Goal: Use online tool/utility: Utilize a website feature to perform a specific function

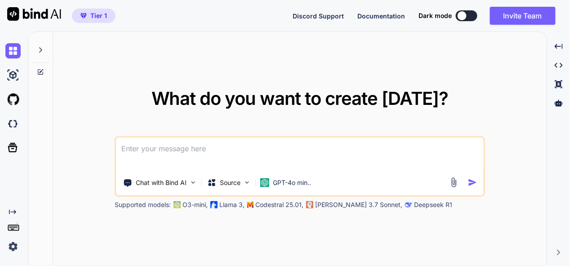
click at [194, 151] on textarea at bounding box center [300, 154] width 368 height 33
paste textarea "i want this tool always work as local storage on user pc for best performance, …"
click at [206, 151] on textarea "this is my tool - """ at bounding box center [300, 154] width 368 height 33
paste textarea "i want this tool always work as local storage on user pc for best performance, …"
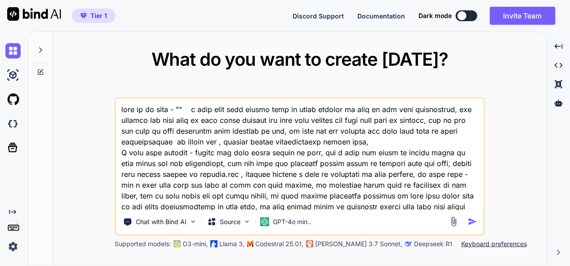
click at [178, 108] on textarea at bounding box center [300, 155] width 368 height 112
paste textarea "here is text code - manifest.json "{ "name": "Quick Edit PDF", "short_name": "Q…"
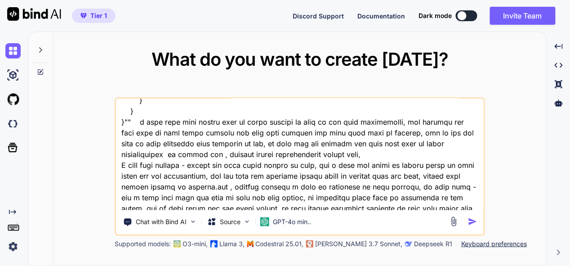
scroll to position [48267, 0]
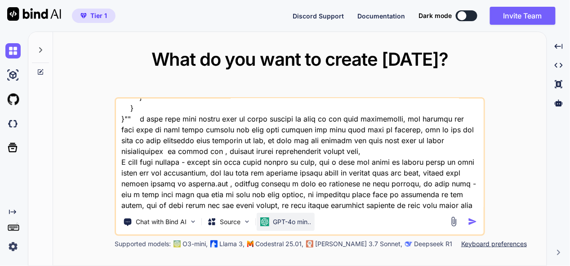
type textarea "this is my tool - "here is text code - manifest.json "{ "name": "Quick Edit PDF…"
click at [283, 222] on p "GPT-4o min.." at bounding box center [292, 221] width 38 height 9
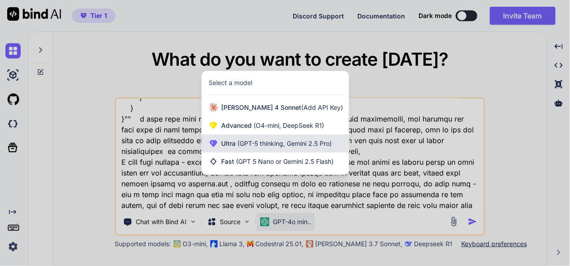
click at [267, 135] on div "Ultra (GPT-5 thinking, Gemini 2.5 Pro)" at bounding box center [275, 143] width 147 height 18
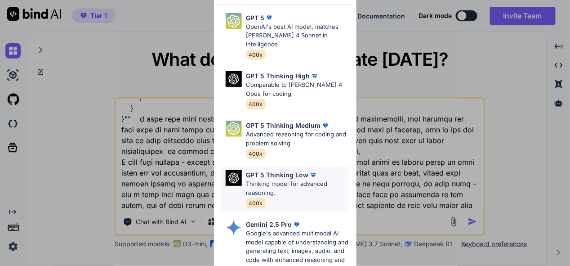
scroll to position [134, 0]
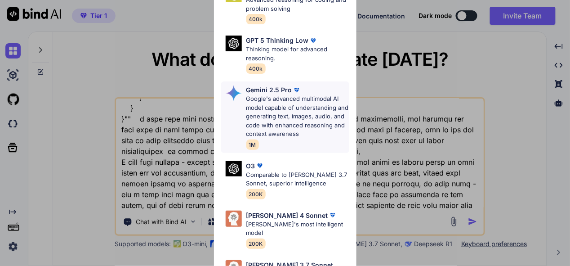
click at [298, 107] on p "Google's advanced multimodal AI model capable of understanding and generating t…" at bounding box center [297, 116] width 103 height 44
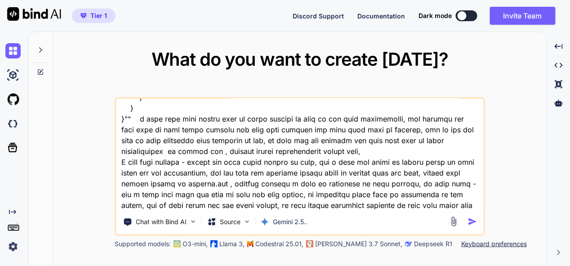
click at [475, 221] on img "button" at bounding box center [472, 221] width 9 height 9
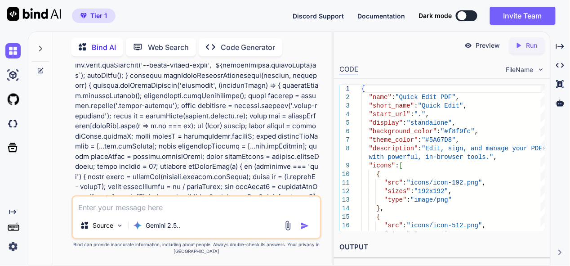
scroll to position [21660, 0]
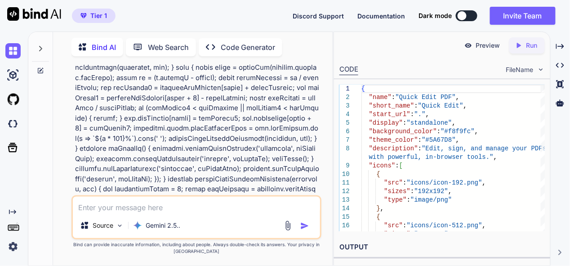
click at [560, 66] on icon "Created with Pixso." at bounding box center [560, 65] width 8 height 8
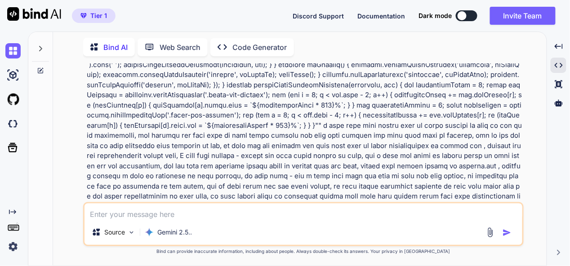
scroll to position [12180, 0]
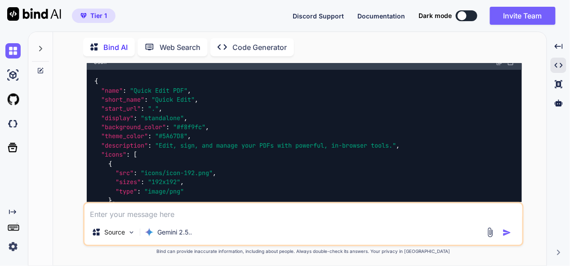
scroll to position [12405, 0]
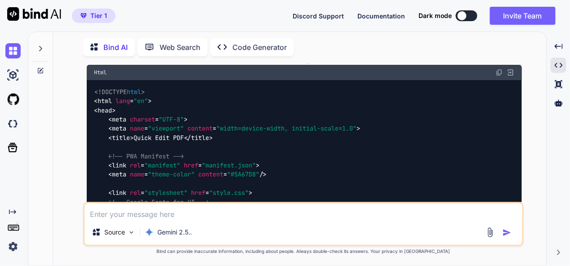
scroll to position [13169, 0]
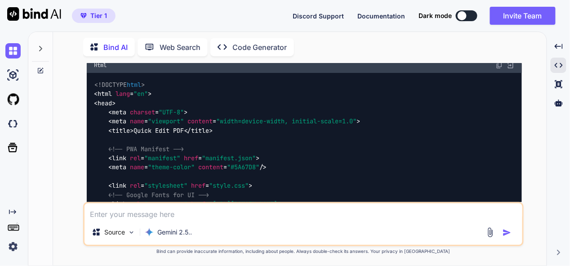
click at [499, 69] on img at bounding box center [499, 65] width 7 height 7
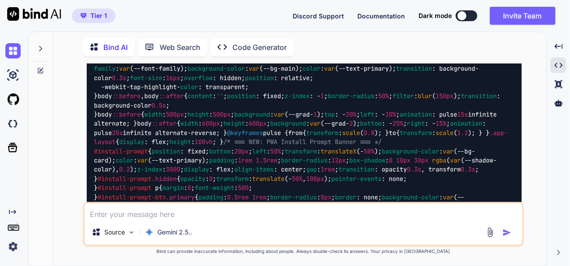
scroll to position [17132, 0]
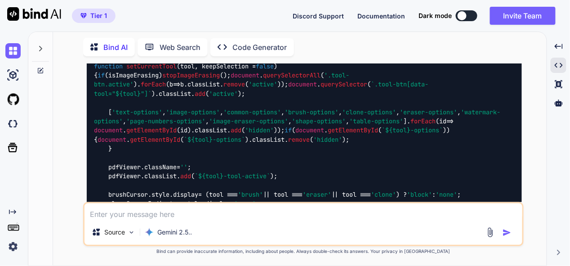
scroll to position [22754, 0]
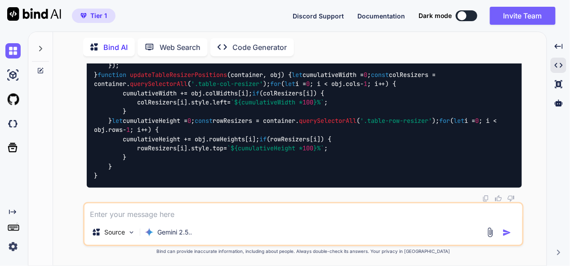
scroll to position [52030, 0]
